Goal: Task Accomplishment & Management: Use online tool/utility

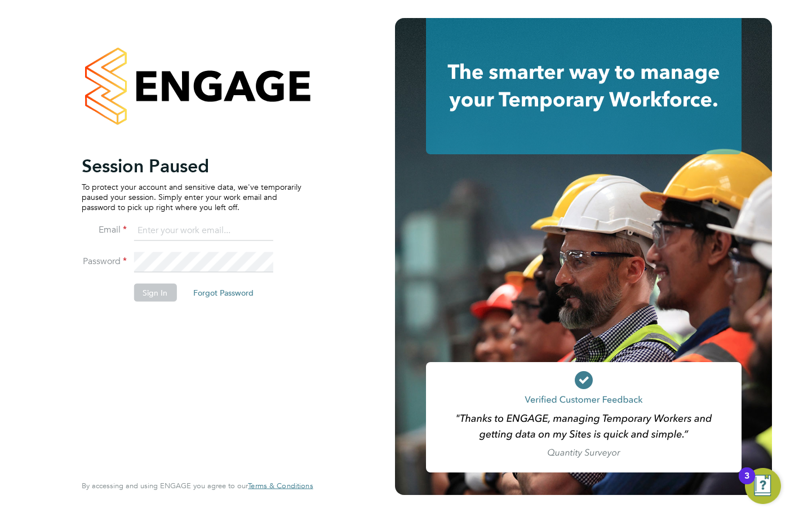
click at [187, 233] on input at bounding box center [203, 231] width 139 height 20
type input "aliesha@mmpconsultancy.co.uk"
click at [150, 296] on button "Sign In" at bounding box center [155, 292] width 43 height 18
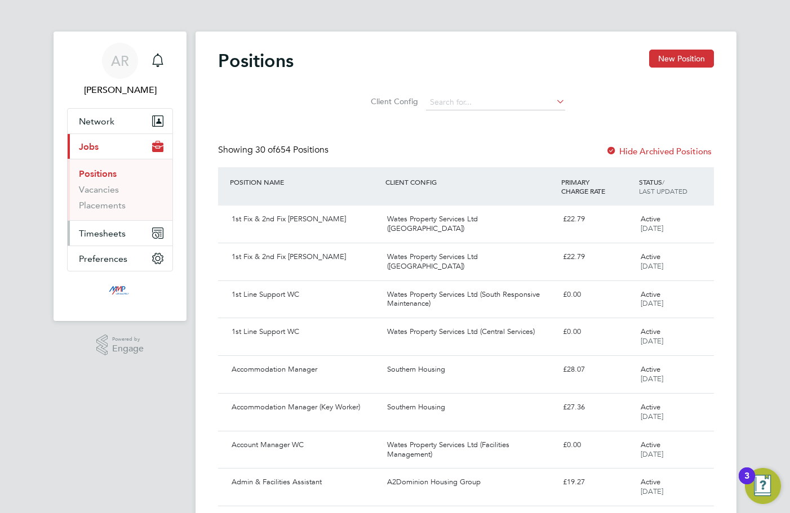
click at [101, 241] on button "Timesheets" at bounding box center [120, 233] width 105 height 25
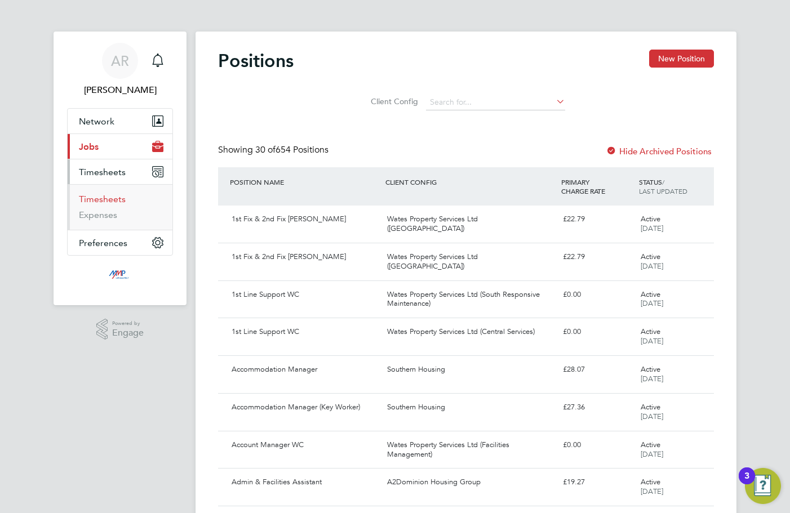
click at [113, 197] on link "Timesheets" at bounding box center [102, 199] width 47 height 11
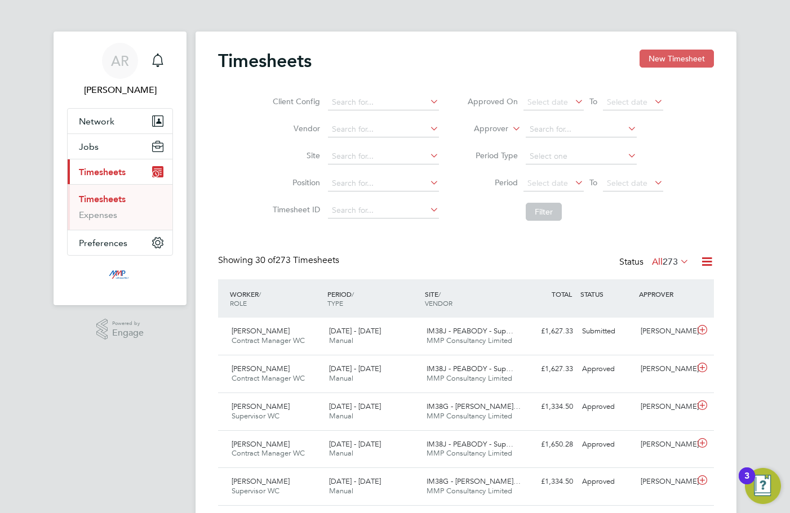
click at [668, 59] on button "New Timesheet" at bounding box center [676, 59] width 74 height 18
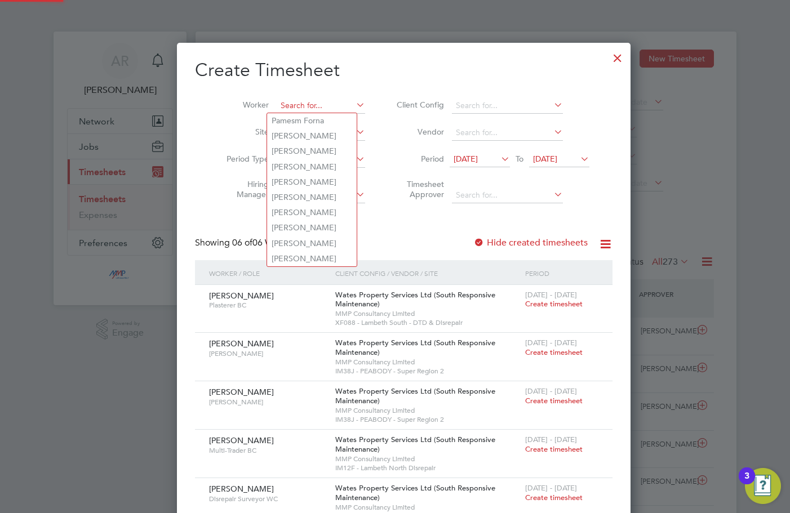
click at [322, 106] on input at bounding box center [321, 106] width 88 height 16
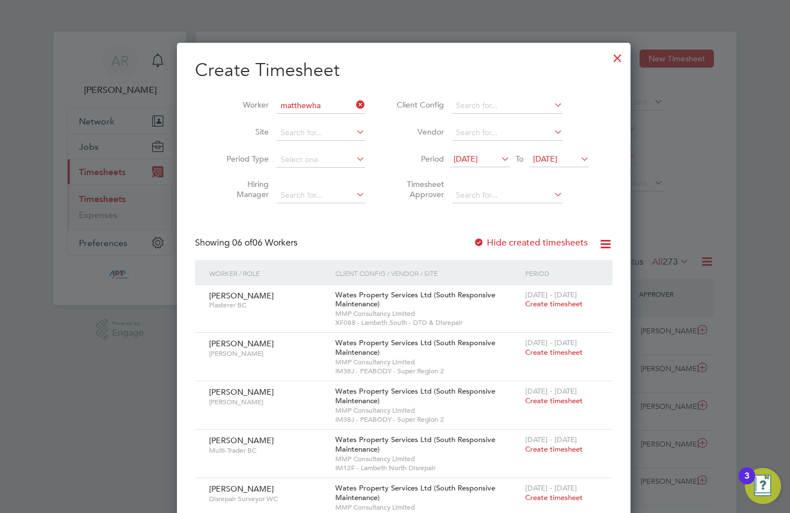
click at [308, 119] on li "[PERSON_NAME]" at bounding box center [312, 120] width 90 height 15
type input "[PERSON_NAME]"
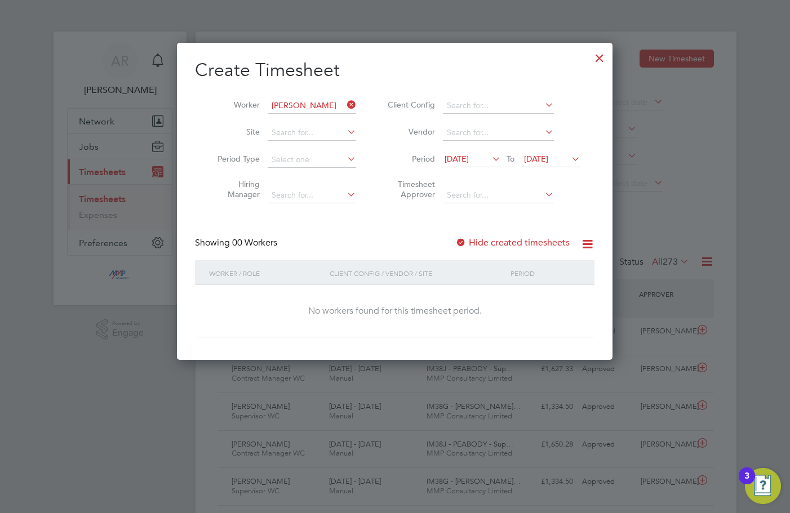
click at [458, 244] on div at bounding box center [460, 243] width 11 height 11
click at [548, 155] on span "[DATE]" at bounding box center [536, 159] width 24 height 10
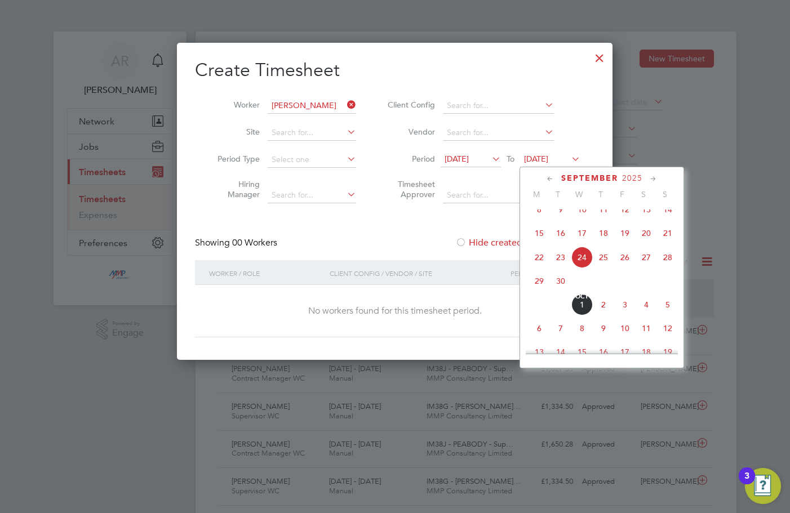
click at [668, 268] on span "28" at bounding box center [667, 257] width 21 height 21
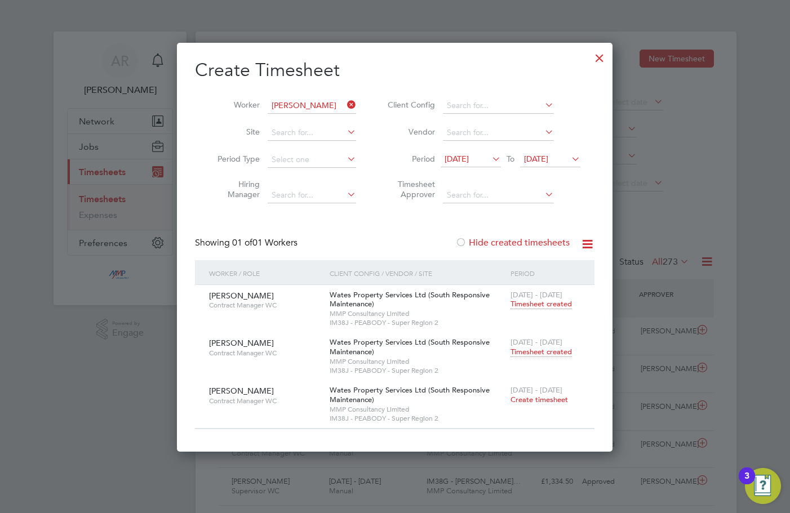
click at [553, 355] on span "Timesheet created" at bounding box center [540, 352] width 61 height 10
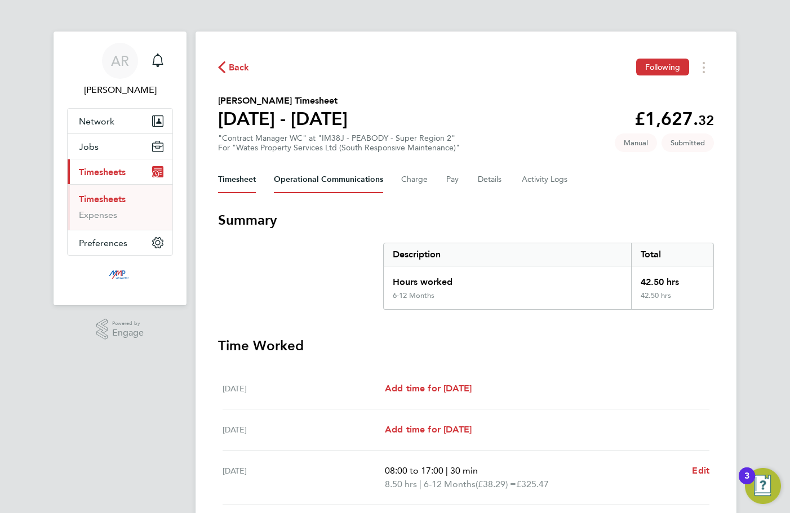
click at [319, 173] on Communications-tab "Operational Communications" at bounding box center [328, 179] width 109 height 27
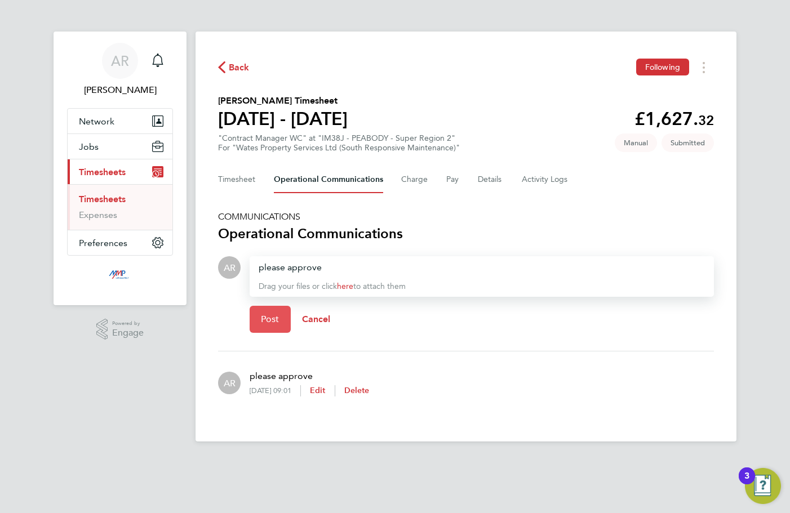
click at [275, 324] on span "Post" at bounding box center [270, 319] width 19 height 11
